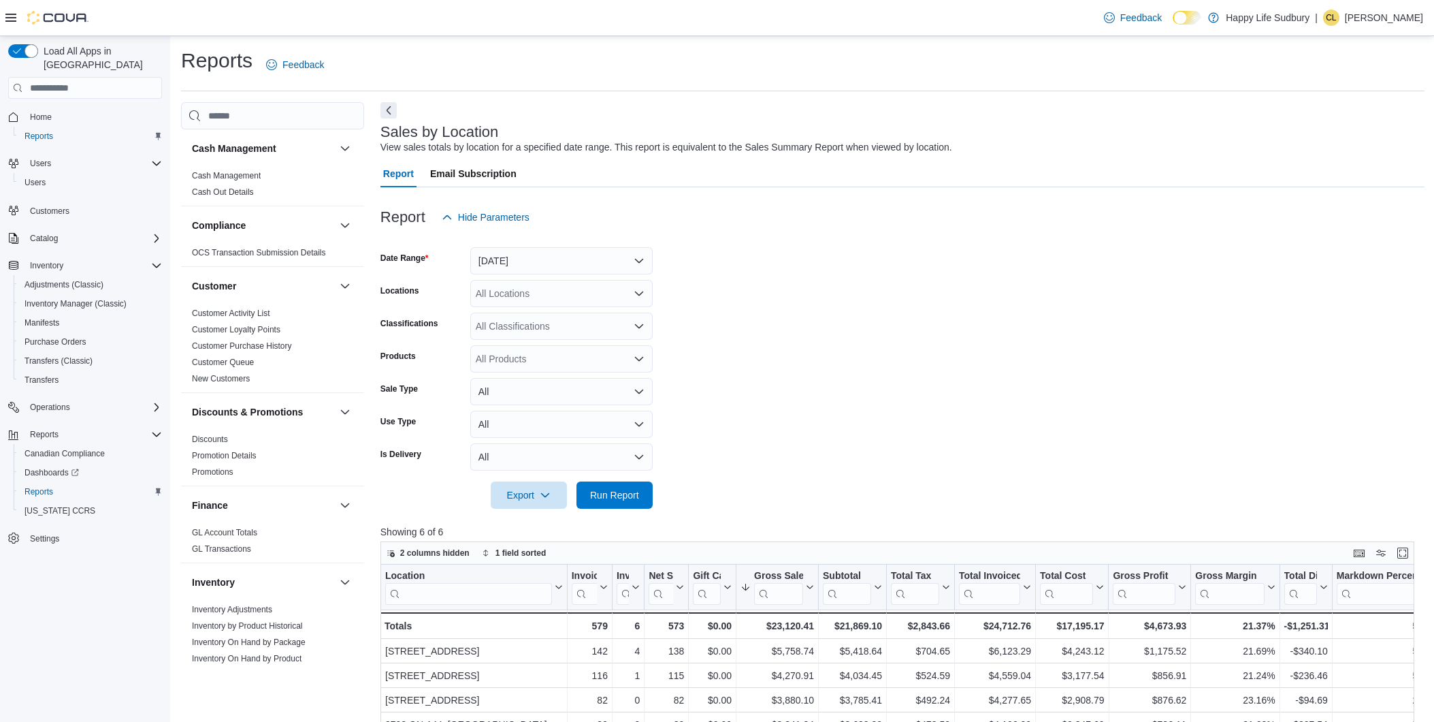
scroll to position [76, 0]
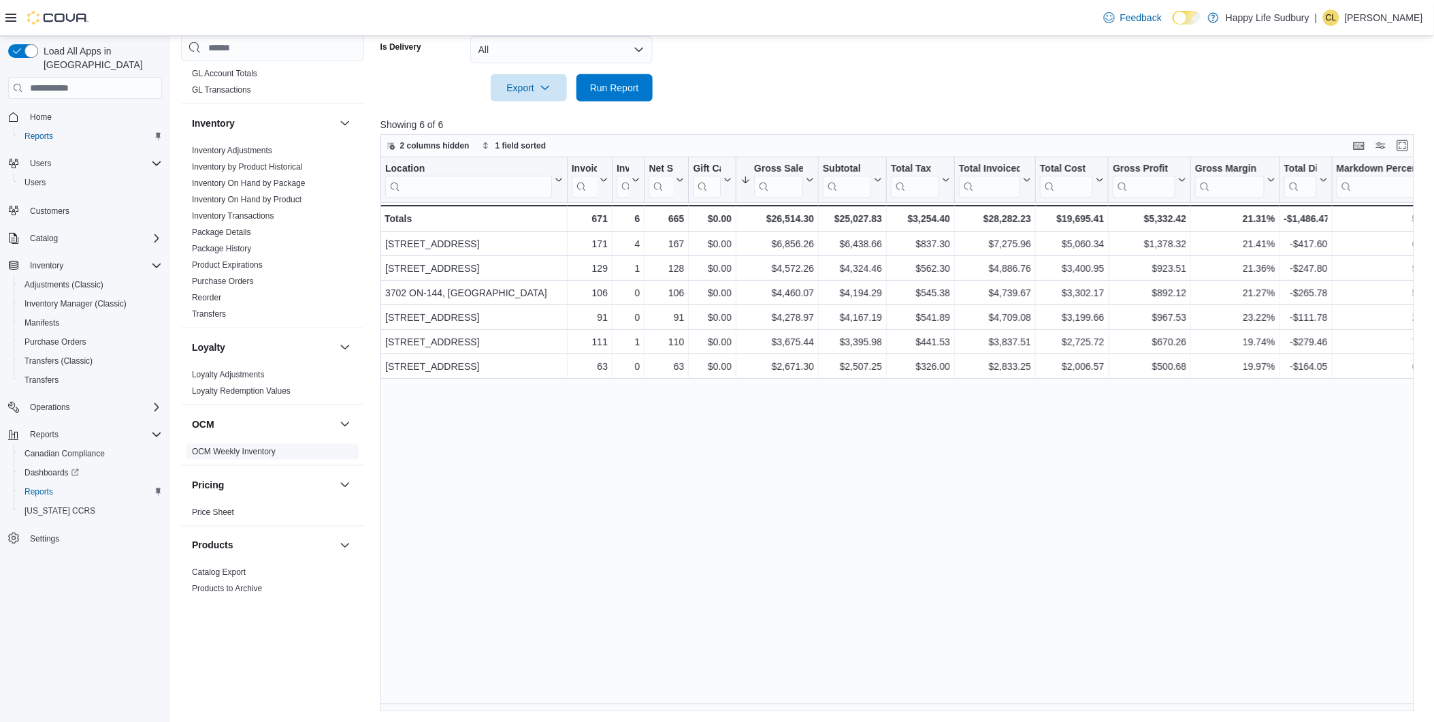
scroll to position [754, 0]
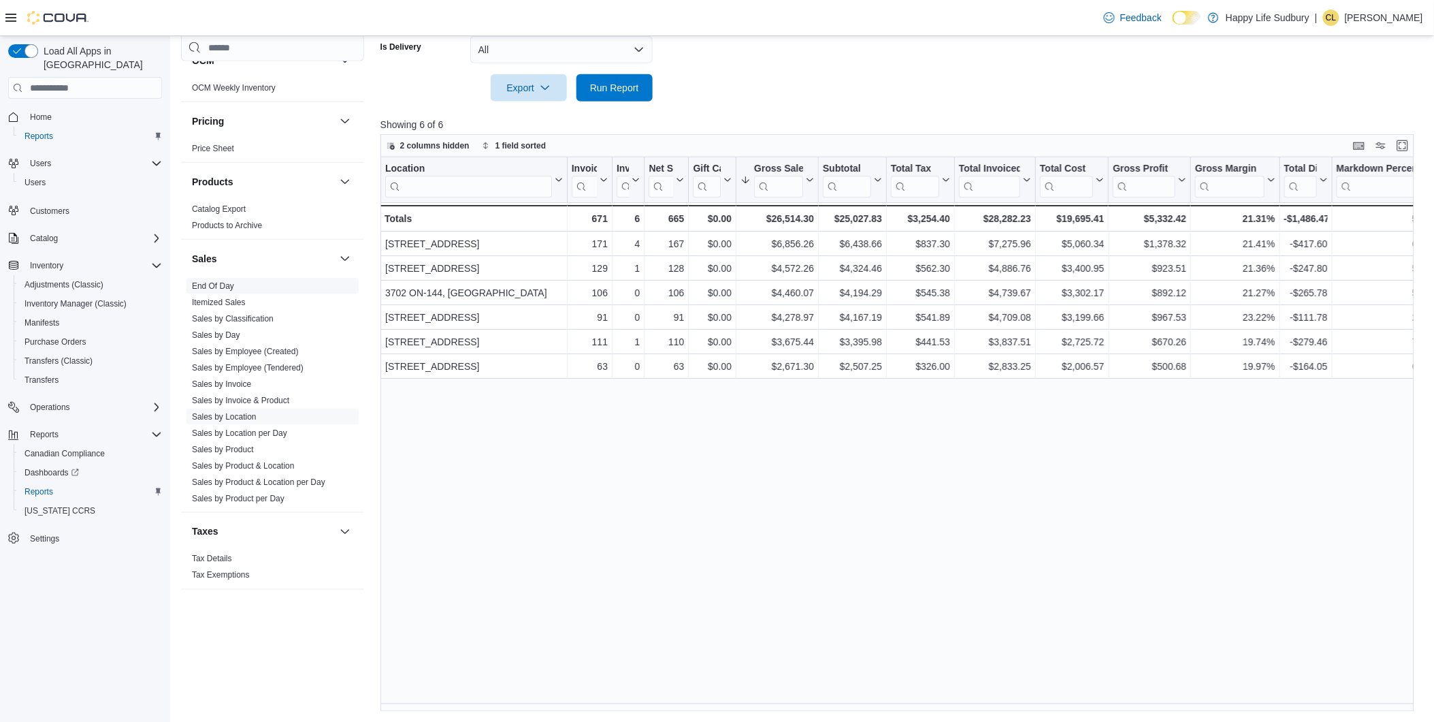
click at [227, 290] on span "End Of Day" at bounding box center [213, 285] width 42 height 11
click at [223, 278] on span "End Of Day" at bounding box center [273, 286] width 172 height 16
click at [219, 287] on link "End Of Day" at bounding box center [213, 286] width 42 height 10
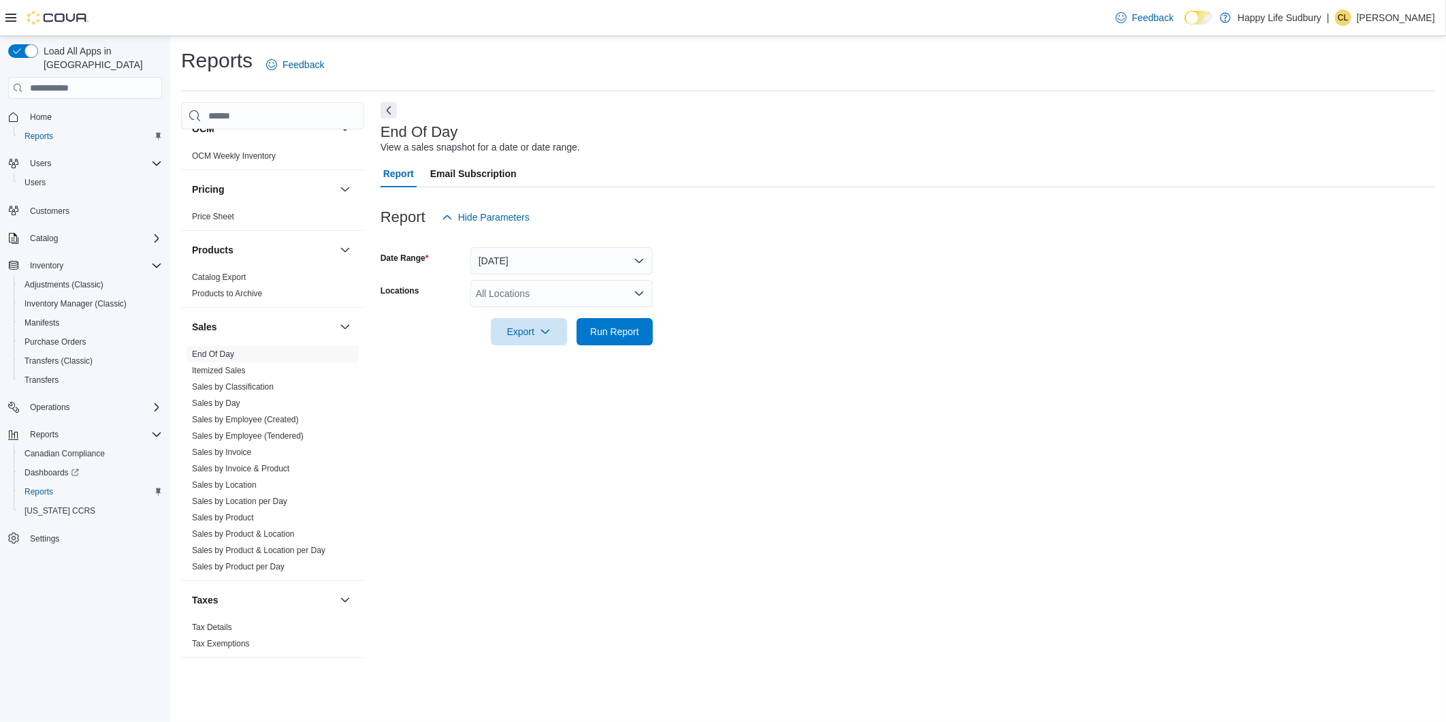
click at [637, 297] on icon "Open list of options" at bounding box center [639, 293] width 11 height 11
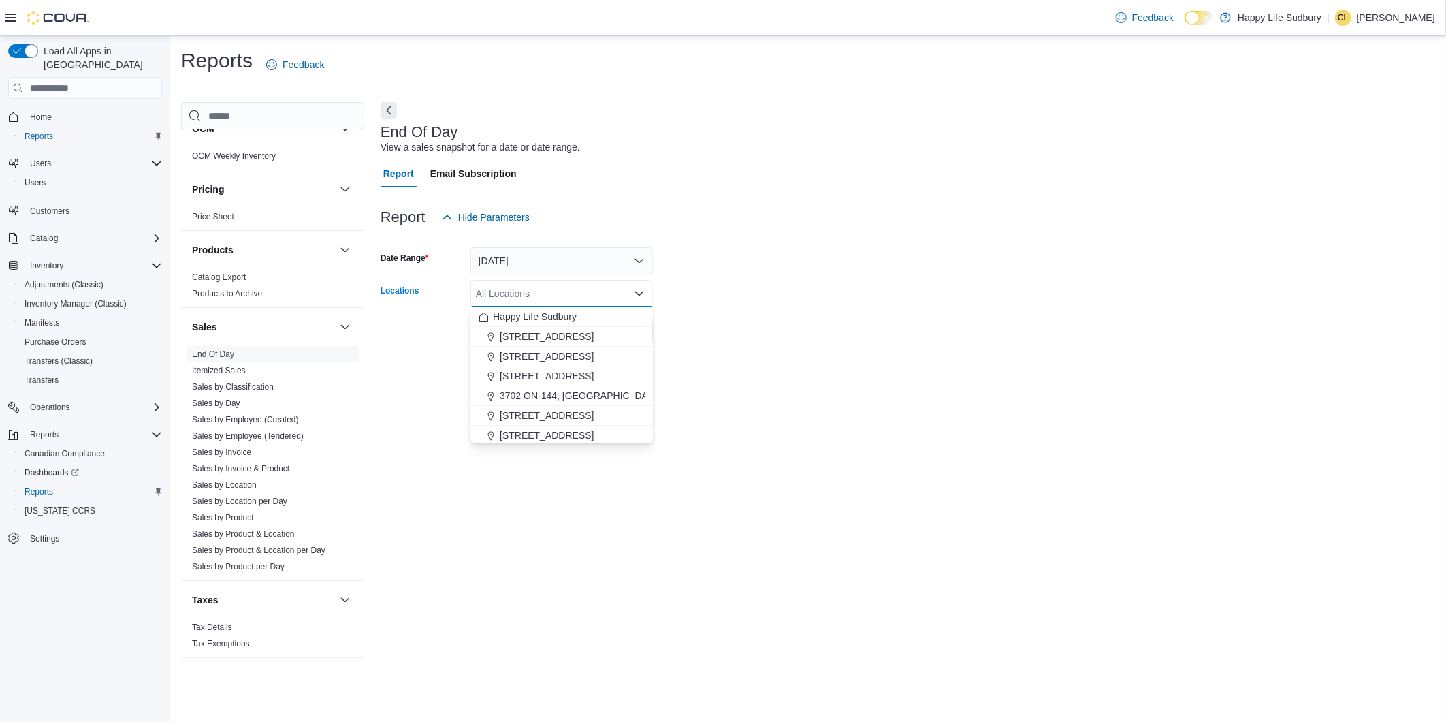
click at [581, 409] on span "[STREET_ADDRESS]" at bounding box center [547, 415] width 94 height 14
click at [406, 381] on div "End Of Day View a sales snapshot for a date or date range. Report Email Subscri…" at bounding box center [908, 386] width 1055 height 568
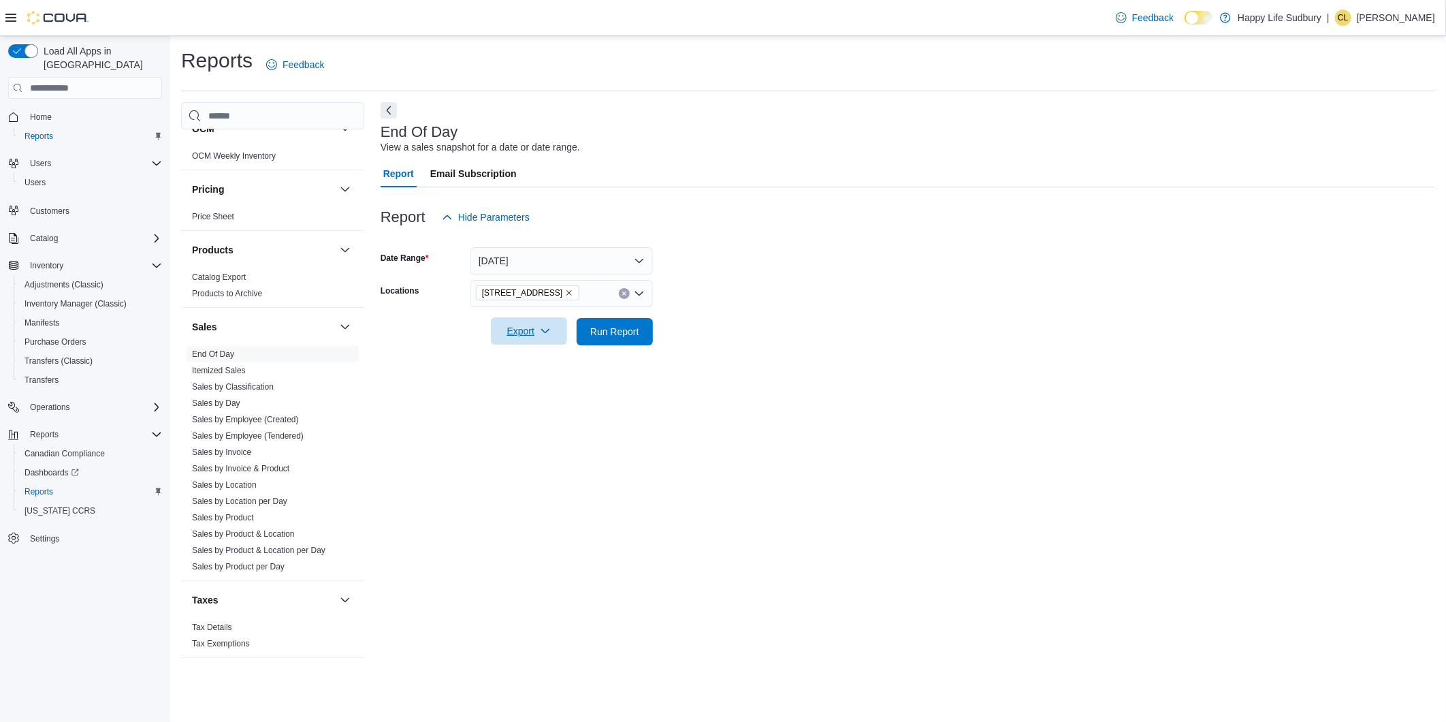
click at [530, 336] on span "Export" at bounding box center [529, 330] width 60 height 27
click at [511, 389] on span "Export to Pdf" at bounding box center [530, 386] width 61 height 11
